Goal: Check status: Check status

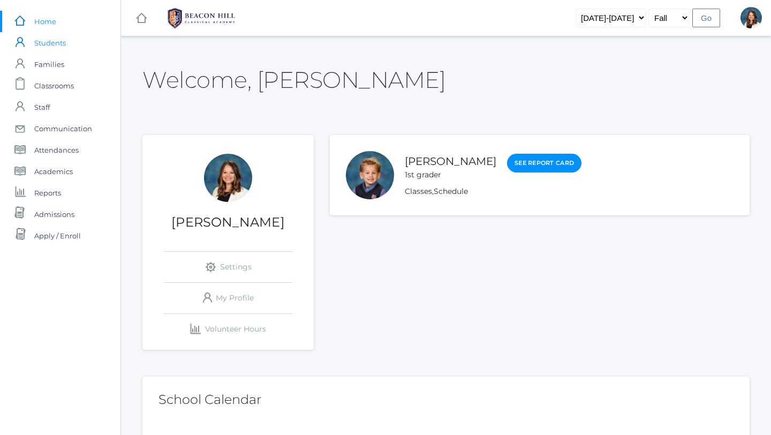
click at [64, 42] on span "Students" at bounding box center [50, 42] width 32 height 21
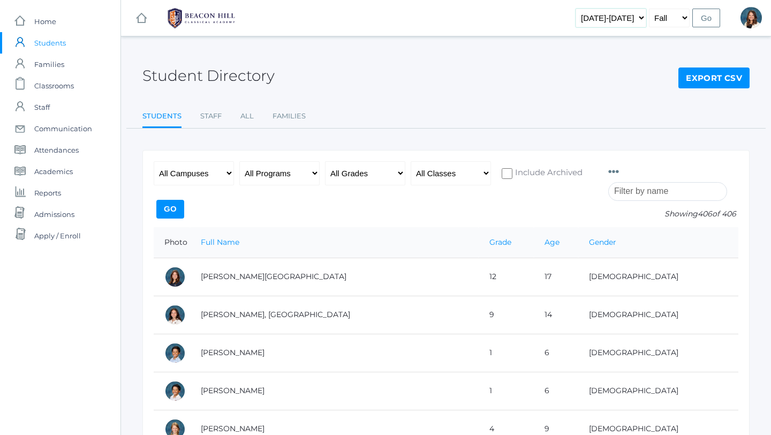
click at [641, 17] on select "[DATE]-[DATE] [DATE]-[DATE] [DATE]-[DATE] [DATE]-[DATE] [DATE]-[DATE] [DATE]-[D…" at bounding box center [610, 18] width 71 height 19
select select "[DATE]-[DATE]"
click at [703, 18] on input "Go" at bounding box center [706, 18] width 28 height 19
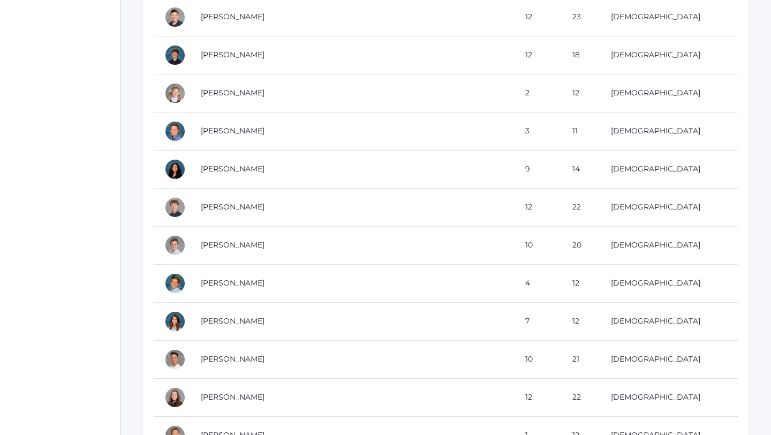
scroll to position [11400, 0]
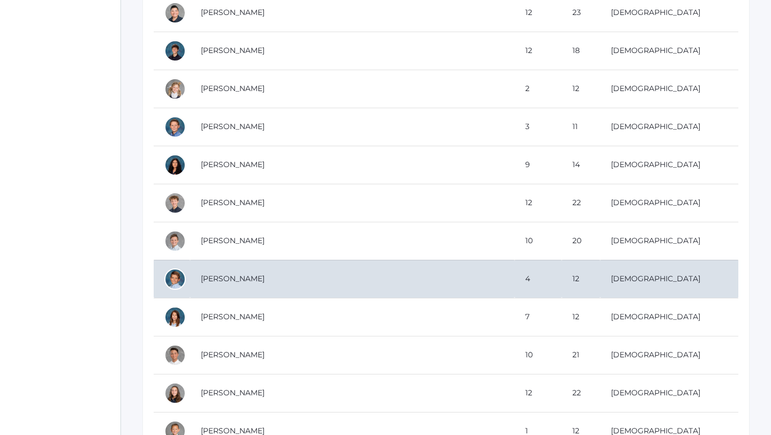
click at [245, 280] on td "Vasso, Cal" at bounding box center [352, 279] width 324 height 38
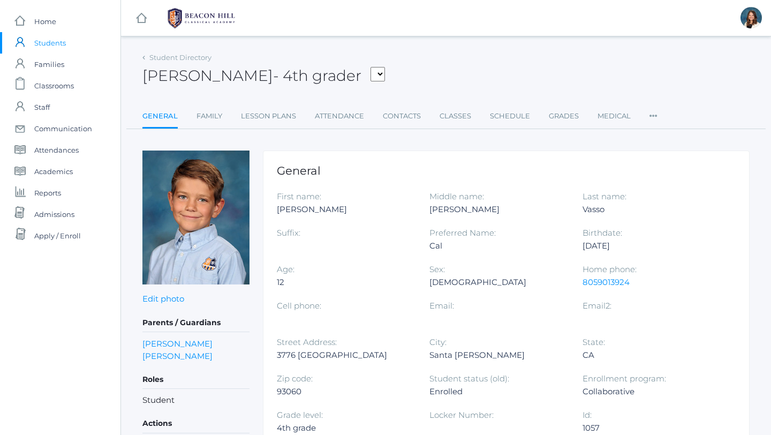
click at [650, 113] on icon at bounding box center [653, 112] width 8 height 14
click at [563, 115] on link "Grades" at bounding box center [564, 115] width 30 height 21
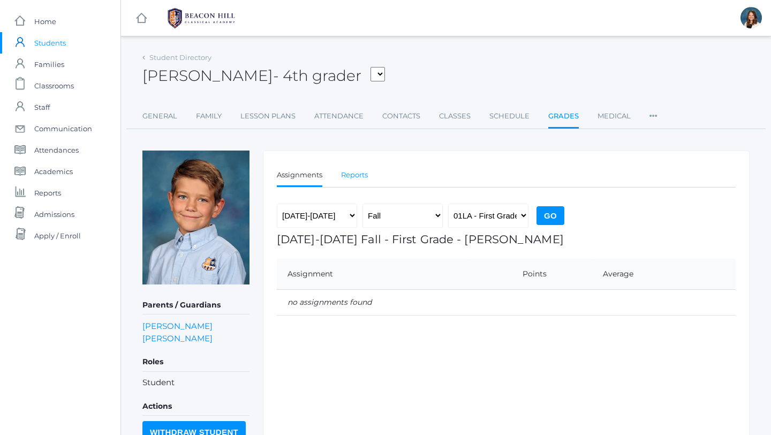
click at [358, 175] on link "Reports" at bounding box center [354, 174] width 27 height 21
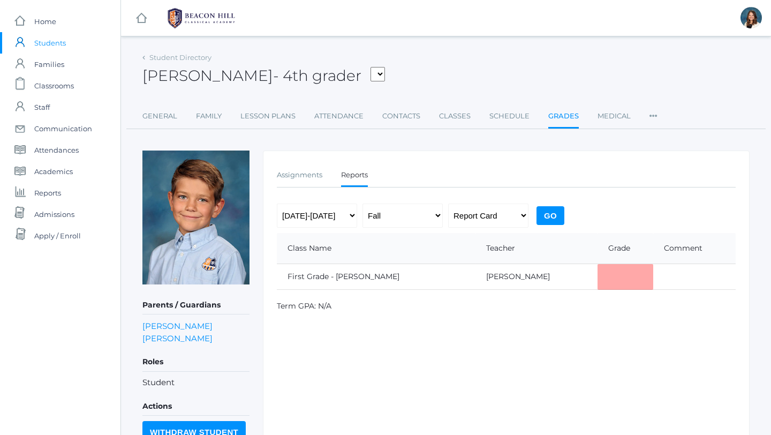
click at [550, 213] on input "Go" at bounding box center [550, 215] width 28 height 19
click at [438, 214] on select "Fall Spring" at bounding box center [402, 215] width 80 height 24
click at [359, 173] on link "Reports" at bounding box center [354, 175] width 27 height 23
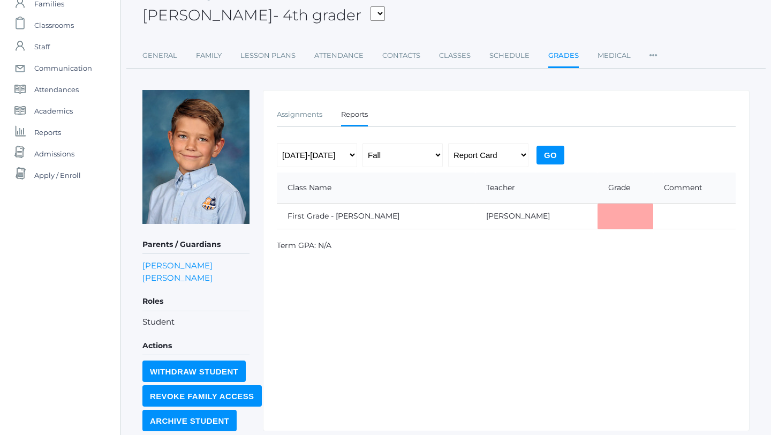
scroll to position [63, 0]
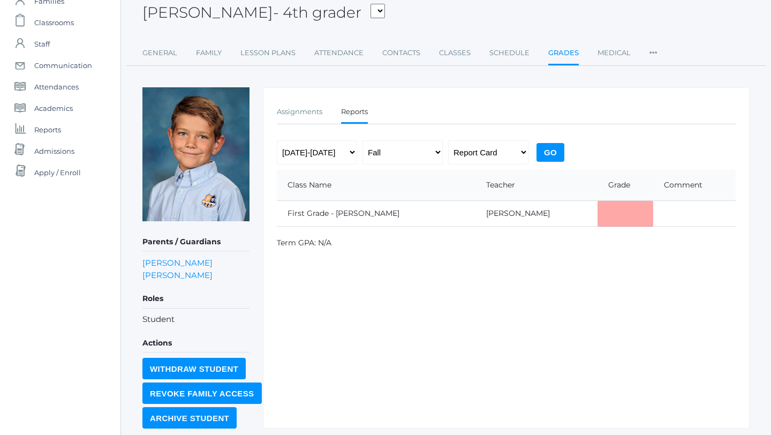
click at [354, 109] on link "Reports" at bounding box center [354, 112] width 27 height 23
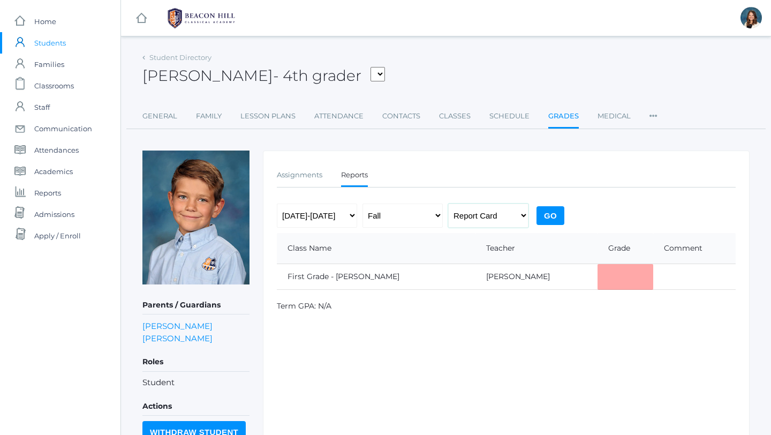
click at [524, 213] on select "Progress Report Report Card" at bounding box center [488, 215] width 80 height 24
click at [524, 214] on select "Progress Report Report Card" at bounding box center [488, 215] width 80 height 24
select select "midterm"
click at [549, 211] on input "Go" at bounding box center [550, 215] width 28 height 19
click at [522, 213] on select "Progress Report Report Card" at bounding box center [488, 215] width 80 height 24
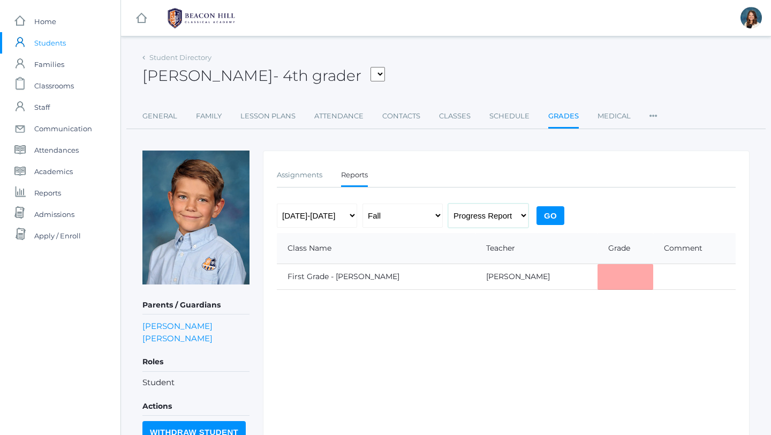
select select "report"
click at [352, 215] on select "[DATE]-[DATE] [DATE]-[DATE] [DATE]-[DATE] [DATE]-[DATE] [DATE]-[DATE] [DATE]-[D…" at bounding box center [317, 215] width 80 height 24
click at [549, 215] on input "Go" at bounding box center [550, 215] width 28 height 19
click at [71, 85] on span "Classrooms" at bounding box center [54, 85] width 40 height 21
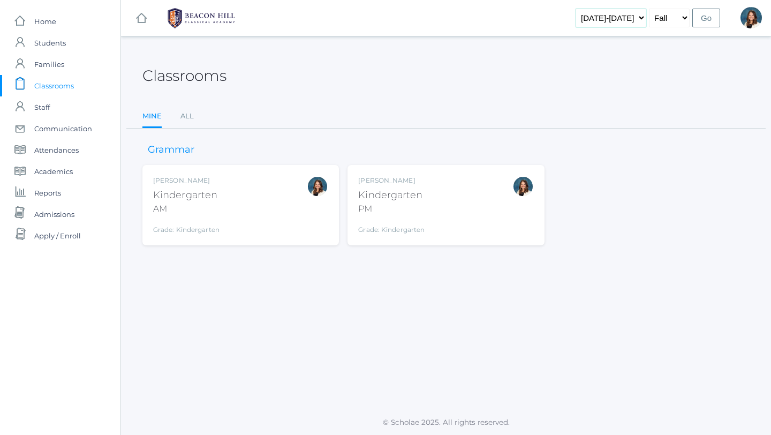
click at [641, 15] on select "[DATE]-[DATE] [DATE]-[DATE] [DATE]-[DATE] [DATE]-[DATE] [DATE]-[DATE] [DATE]-[D…" at bounding box center [610, 18] width 71 height 19
select select "[DATE]-[DATE]"
click at [705, 17] on input "Go" at bounding box center [706, 18] width 28 height 19
